Goal: Navigation & Orientation: Find specific page/section

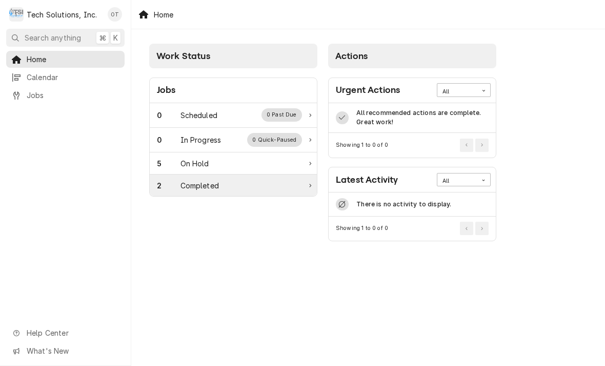
click at [198, 187] on div "Completed" at bounding box center [199, 185] width 38 height 11
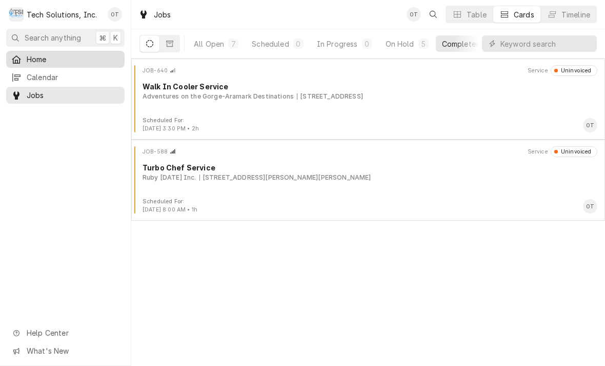
click at [35, 56] on span "Home" at bounding box center [73, 59] width 93 height 11
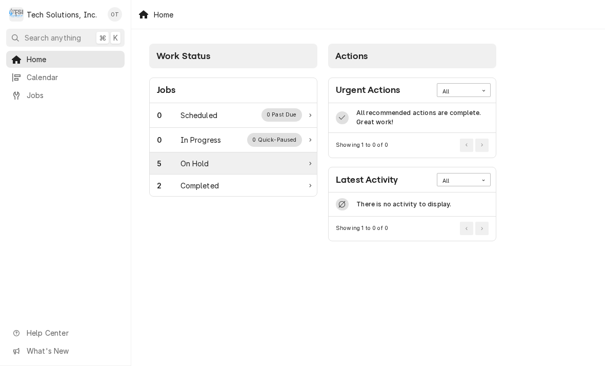
click at [187, 163] on div "On Hold" at bounding box center [194, 163] width 29 height 11
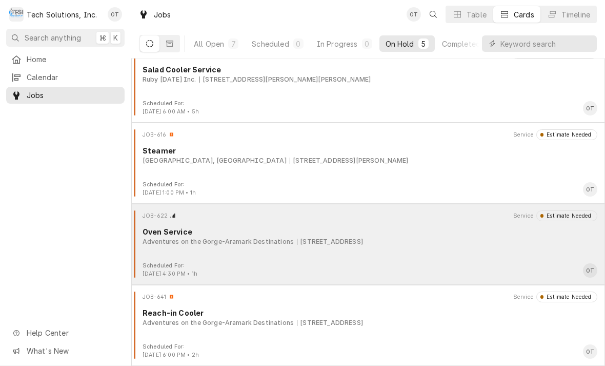
scroll to position [98, 0]
click at [283, 250] on div "JOB-622 Service Estimate Needed Oven Service Adventures on the Gorge-Aramark De…" at bounding box center [367, 235] width 465 height 51
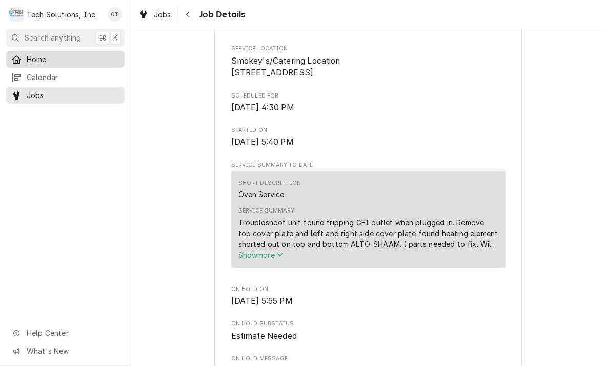
scroll to position [221, 0]
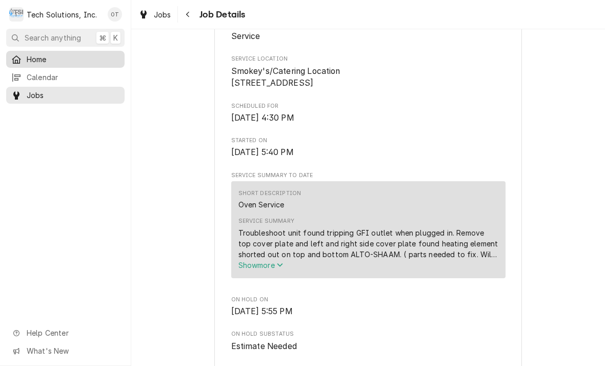
click at [53, 62] on span "Home" at bounding box center [73, 59] width 93 height 11
